Goal: Task Accomplishment & Management: Use online tool/utility

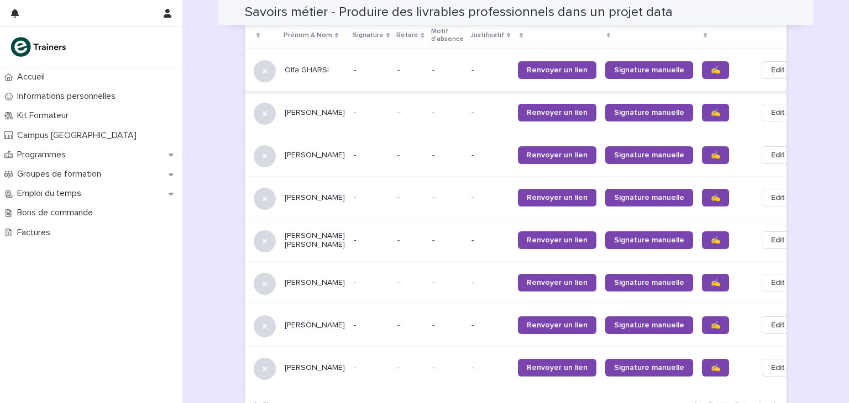
scroll to position [744, 0]
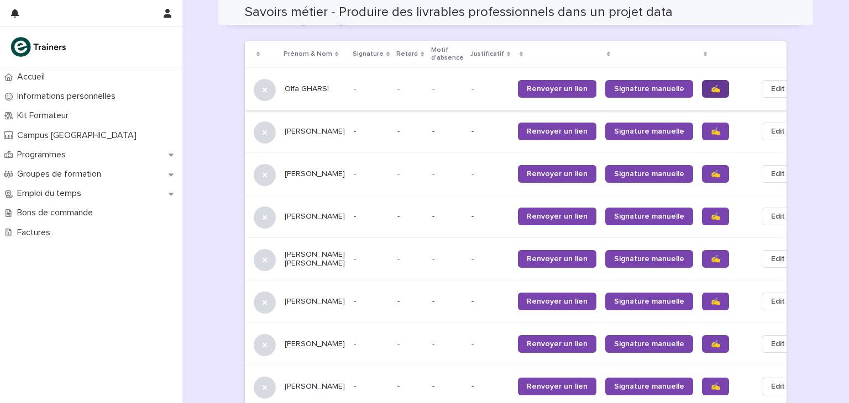
click at [710, 85] on span "✍️" at bounding box center [714, 89] width 9 height 8
click at [702, 123] on link "✍️" at bounding box center [715, 132] width 27 height 18
click at [702, 165] on link "✍️" at bounding box center [715, 174] width 27 height 18
click at [710, 213] on span "✍️" at bounding box center [714, 217] width 9 height 8
click at [702, 252] on link "✍️" at bounding box center [715, 259] width 27 height 18
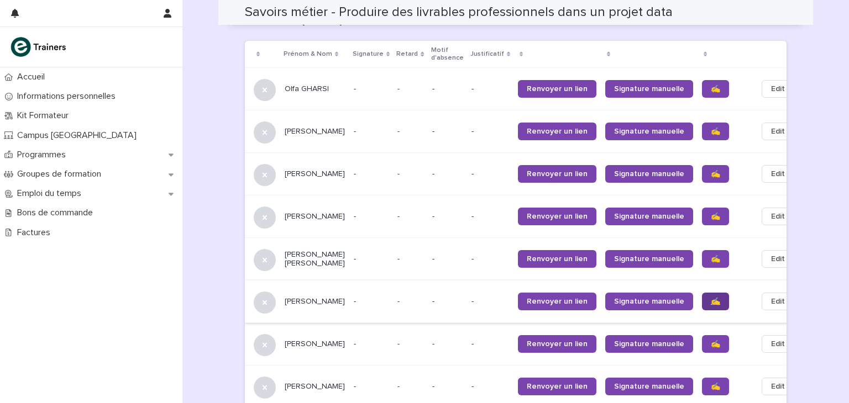
click at [702, 293] on link "✍️" at bounding box center [715, 302] width 27 height 18
click at [702, 340] on link "✍️" at bounding box center [715, 344] width 27 height 18
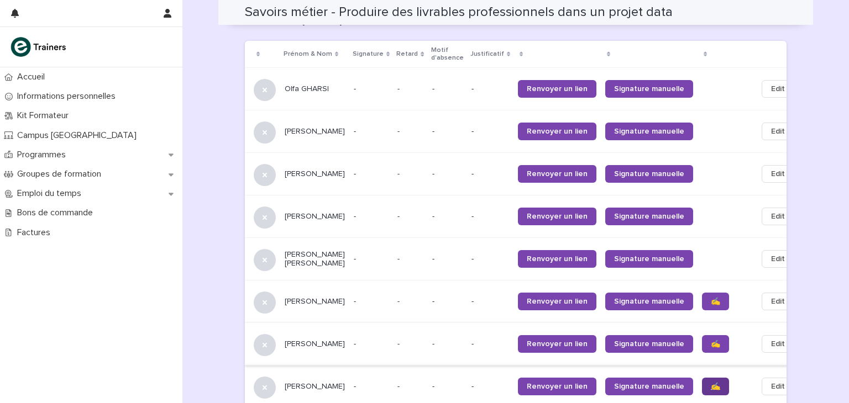
click at [710, 383] on span "✍️" at bounding box center [714, 387] width 9 height 8
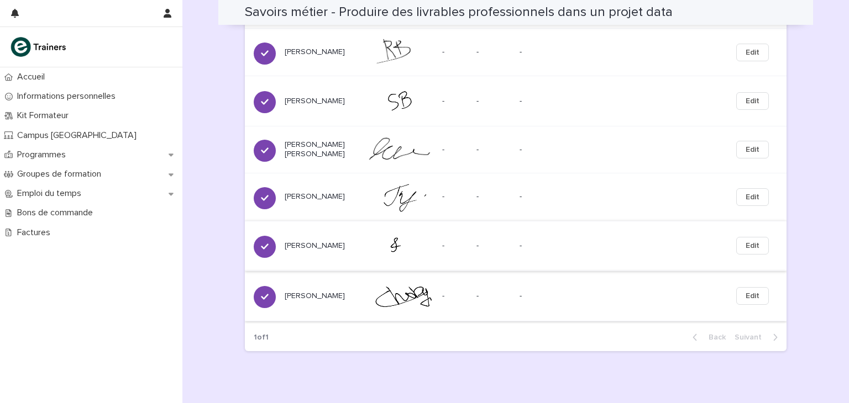
scroll to position [973, 0]
